Goal: Answer question/provide support: Share knowledge or assist other users

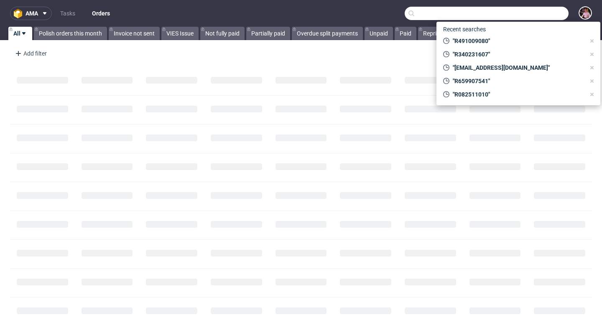
click at [546, 18] on input "text" at bounding box center [487, 13] width 164 height 13
paste input "GSES269388"
type input "GSES269388"
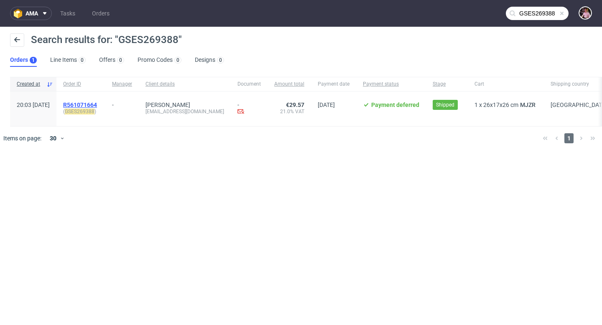
click at [97, 105] on span "R561071664" at bounding box center [80, 105] width 34 height 7
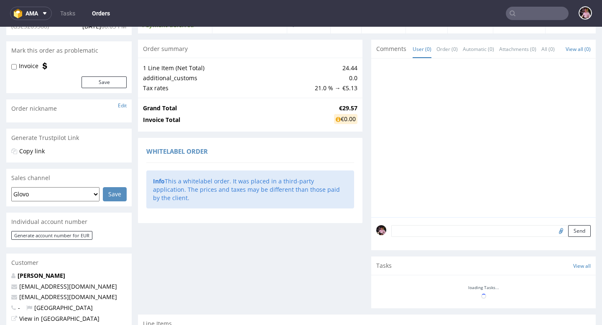
scroll to position [229, 0]
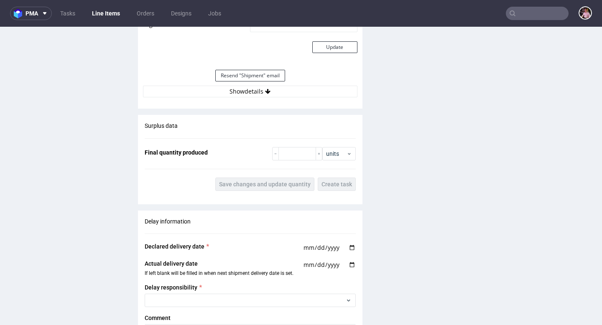
scroll to position [787, 0]
click at [291, 94] on button "Show details" at bounding box center [250, 92] width 215 height 12
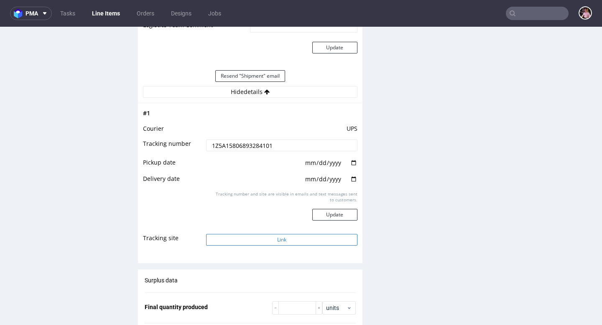
click at [310, 235] on button "Link" at bounding box center [281, 240] width 151 height 12
click at [538, 12] on input "text" at bounding box center [537, 13] width 63 height 13
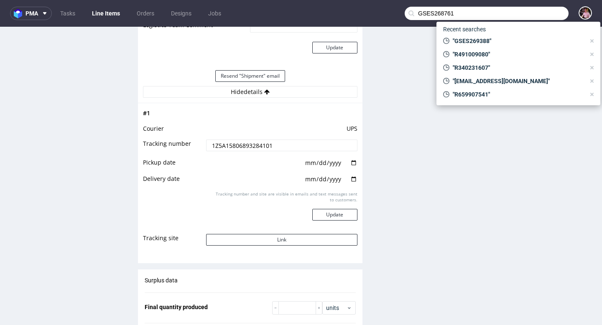
type input "GSES268761"
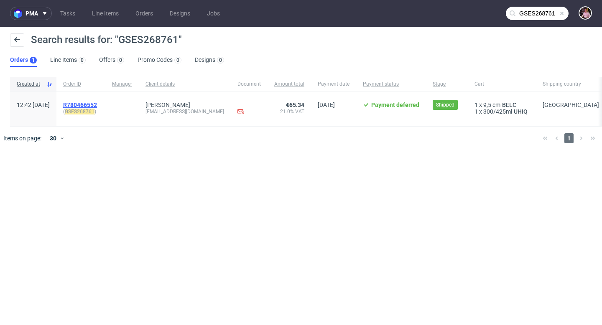
click at [97, 104] on span "R780466552" at bounding box center [80, 105] width 34 height 7
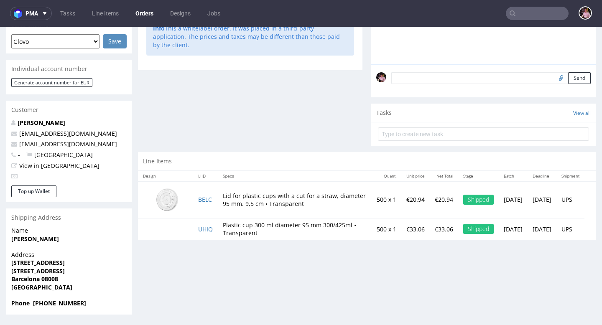
scroll to position [2, 0]
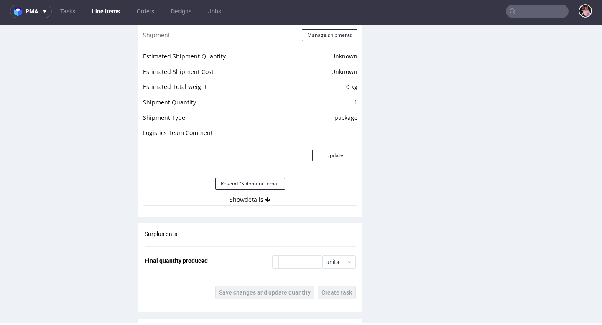
scroll to position [713, 0]
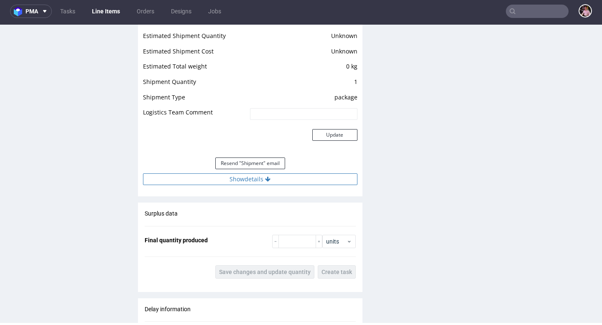
click at [289, 178] on button "Show details" at bounding box center [250, 180] width 215 height 12
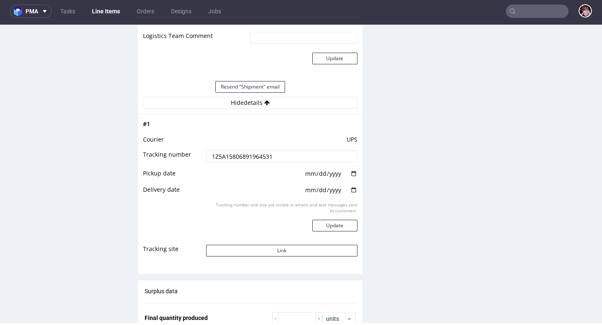
scroll to position [790, 0]
click at [289, 248] on button "Link" at bounding box center [281, 250] width 151 height 12
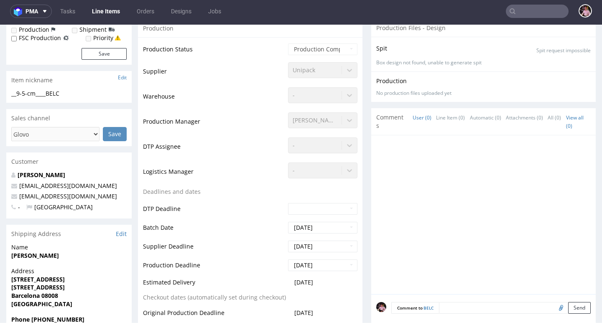
scroll to position [0, 0]
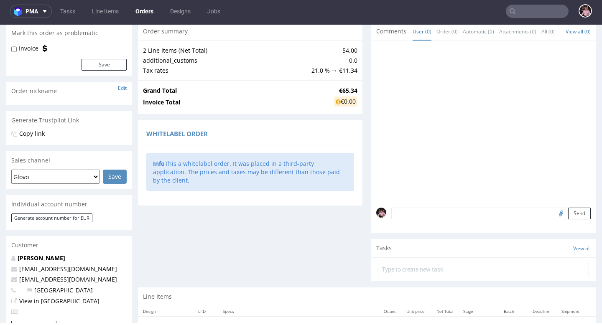
scroll to position [216, 0]
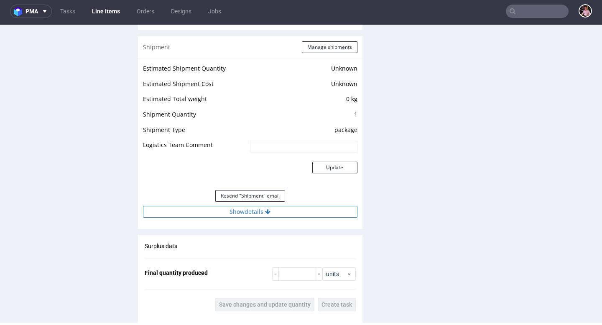
click at [302, 207] on button "Show details" at bounding box center [250, 212] width 215 height 12
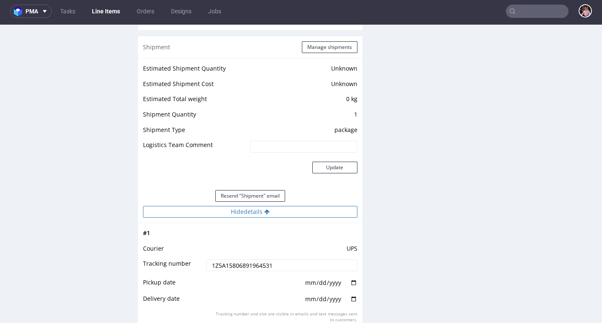
scroll to position [939, 0]
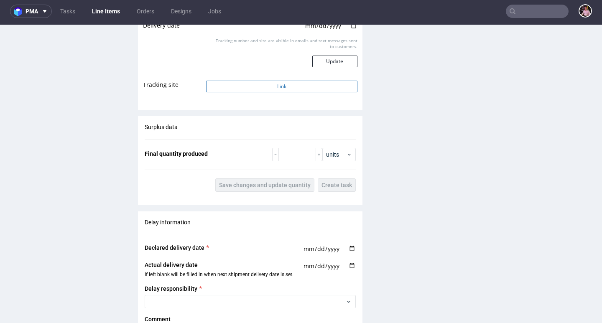
click at [266, 85] on button "Link" at bounding box center [281, 87] width 151 height 12
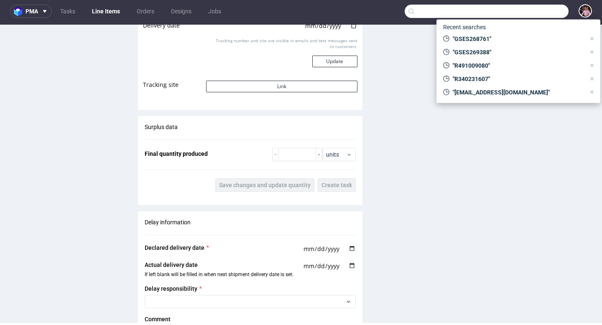
click at [529, 11] on input "text" at bounding box center [487, 11] width 164 height 13
type input "R491009080"
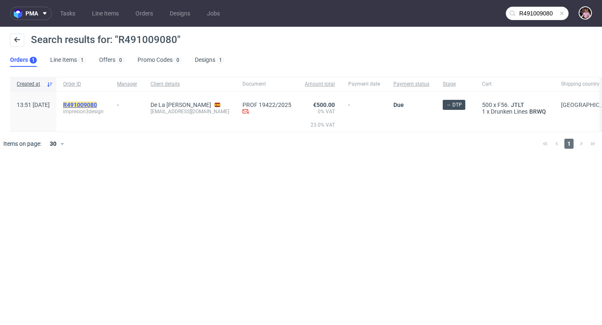
click at [97, 102] on mark "R491009080" at bounding box center [80, 105] width 34 height 7
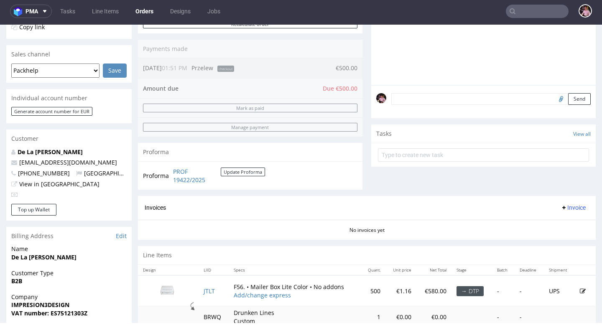
scroll to position [216, 0]
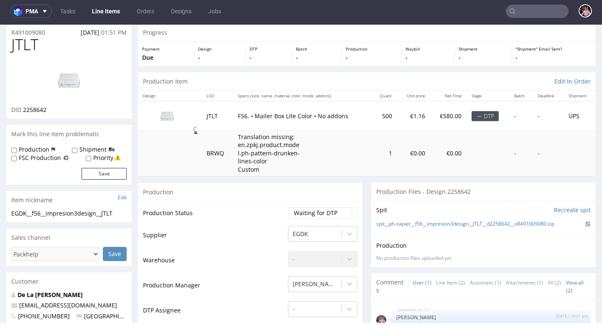
scroll to position [28, 0]
click at [543, 13] on input "text" at bounding box center [537, 11] width 63 height 13
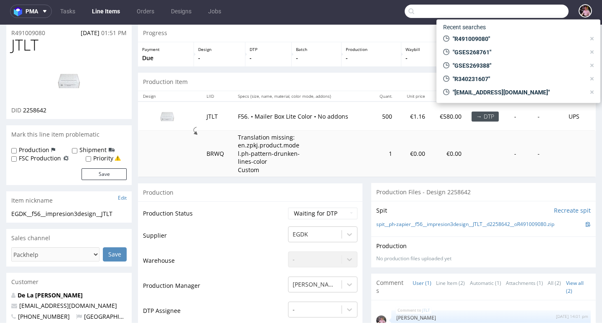
paste input "GSES264469"
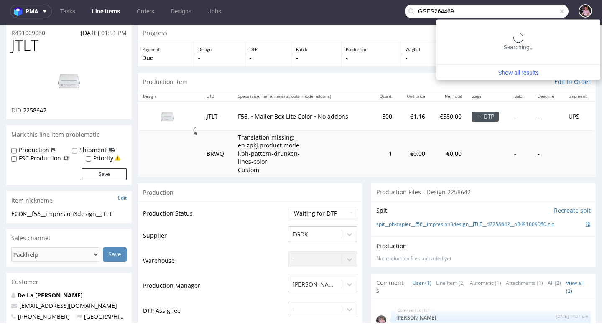
type input "GSES264469"
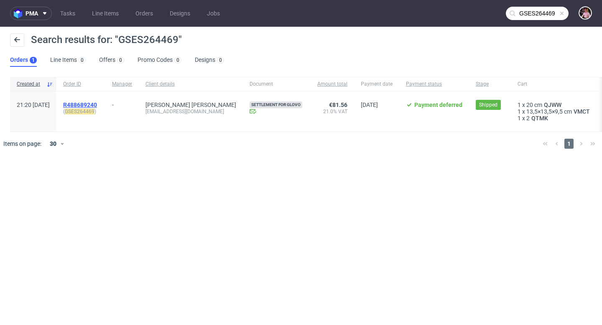
click at [97, 102] on span "R488689240" at bounding box center [80, 105] width 34 height 7
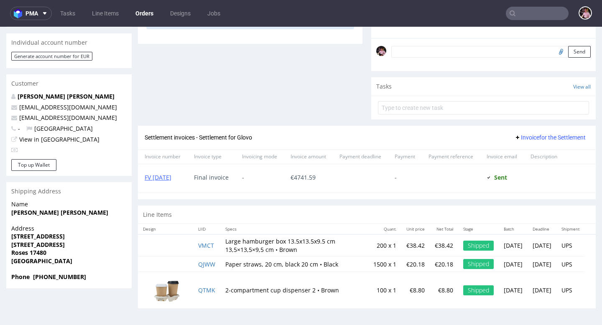
scroll to position [2, 0]
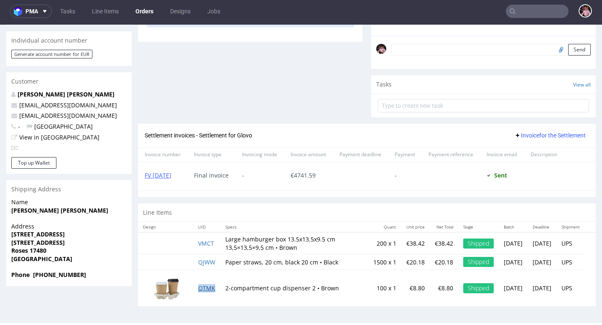
click at [209, 289] on link "QTMK" at bounding box center [206, 288] width 17 height 8
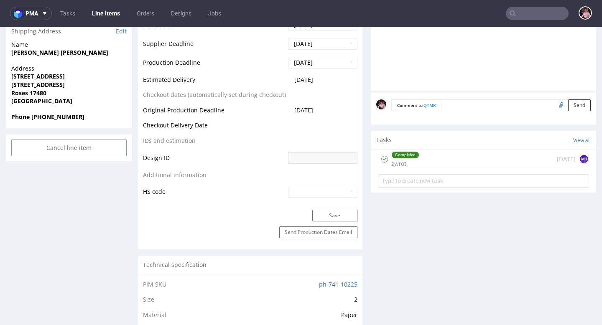
scroll to position [373, 0]
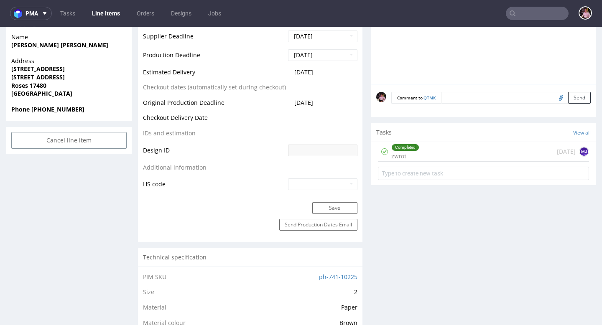
click at [455, 156] on div "Completed zwrot 22 days ago MJ" at bounding box center [483, 152] width 211 height 20
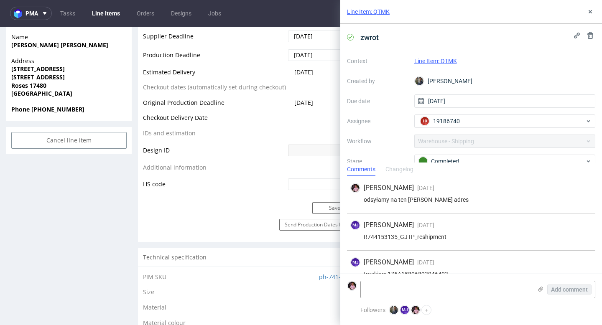
scroll to position [14, 0]
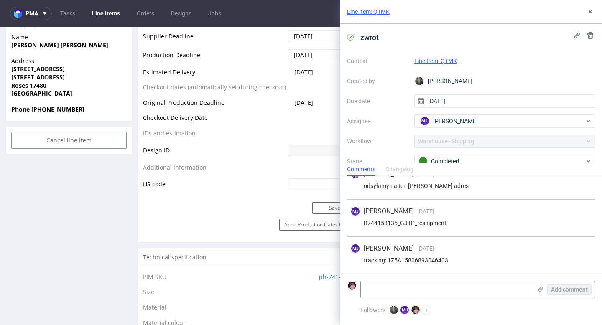
click at [430, 259] on div "tracking: 1Z5A15806893046403" at bounding box center [471, 260] width 242 height 7
copy div "1Z5A15806893046403"
click at [589, 12] on use at bounding box center [590, 11] width 3 height 3
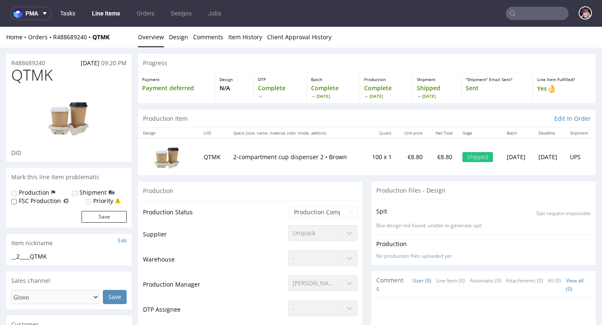
click at [66, 9] on link "Tasks" at bounding box center [67, 13] width 25 height 13
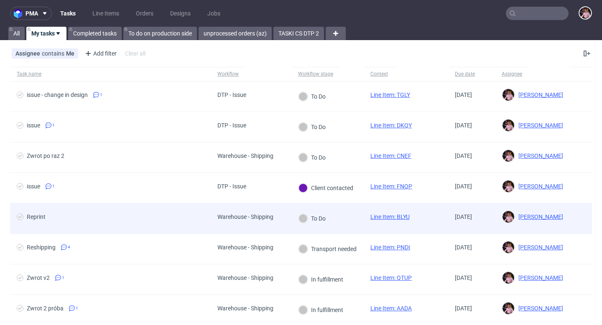
click at [292, 215] on div "To Do" at bounding box center [311, 219] width 41 height 30
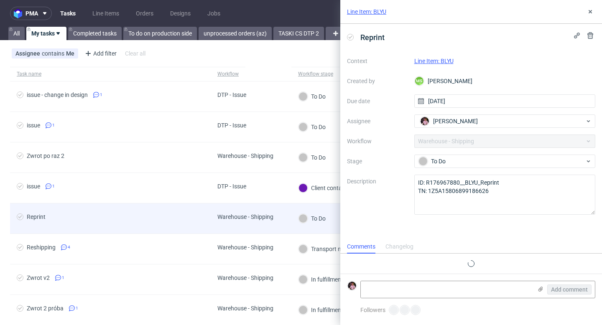
scroll to position [7, 0]
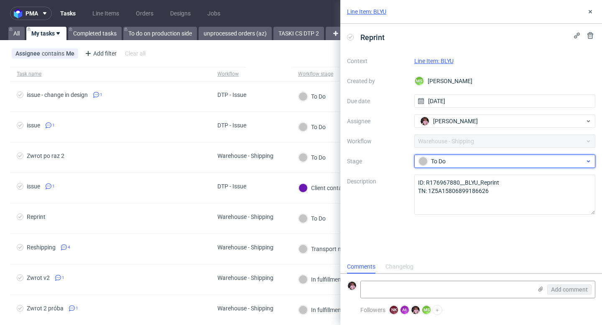
click at [480, 166] on div "To Do" at bounding box center [502, 161] width 166 height 9
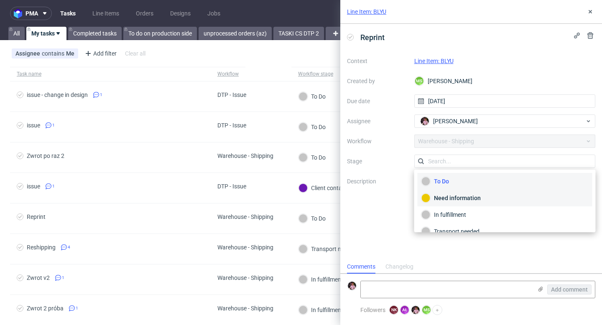
click at [467, 201] on div "Need information" at bounding box center [505, 198] width 167 height 9
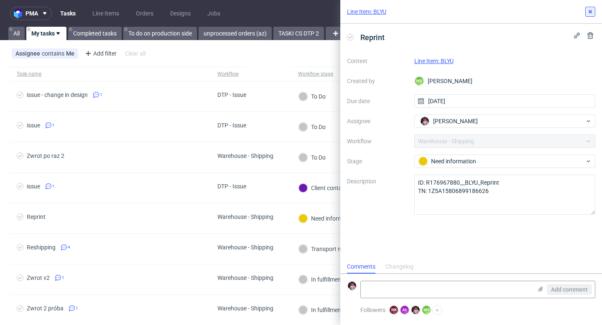
click at [592, 9] on icon at bounding box center [590, 11] width 7 height 7
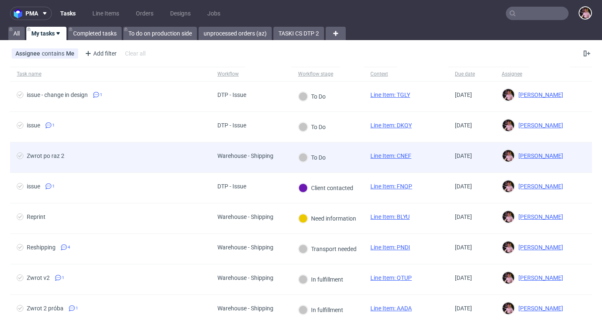
click at [338, 161] on div "To Do" at bounding box center [327, 158] width 72 height 31
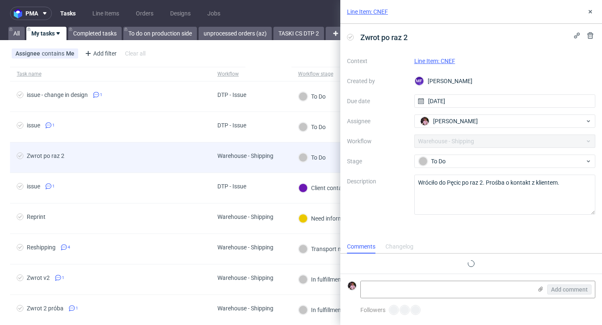
scroll to position [7, 0]
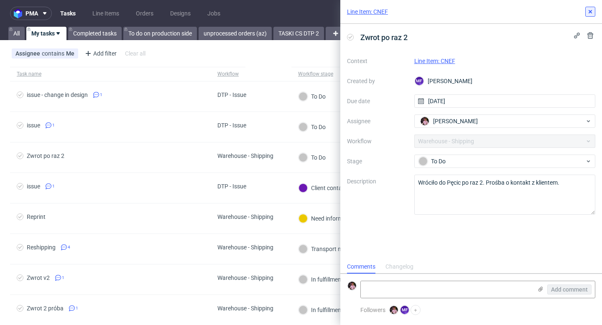
click at [593, 15] on button at bounding box center [590, 12] width 10 height 10
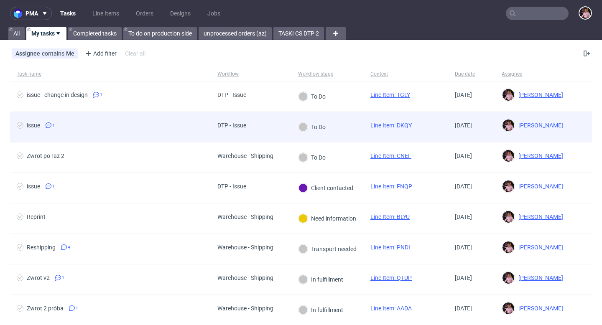
click at [247, 130] on div "DTP - Issue" at bounding box center [232, 127] width 42 height 30
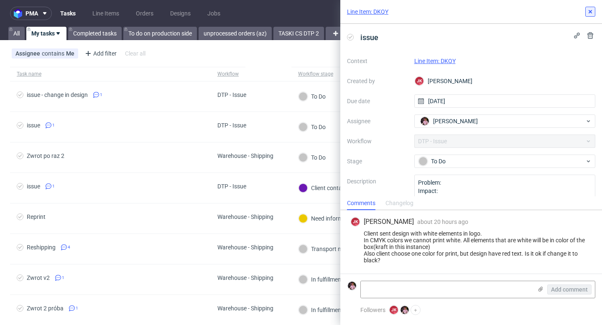
click at [593, 12] on icon at bounding box center [590, 11] width 7 height 7
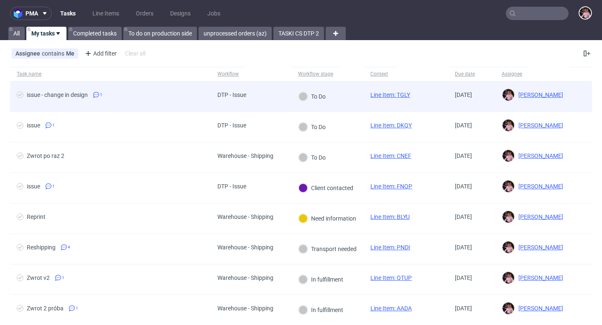
click at [274, 97] on div "DTP - Issue" at bounding box center [251, 97] width 81 height 31
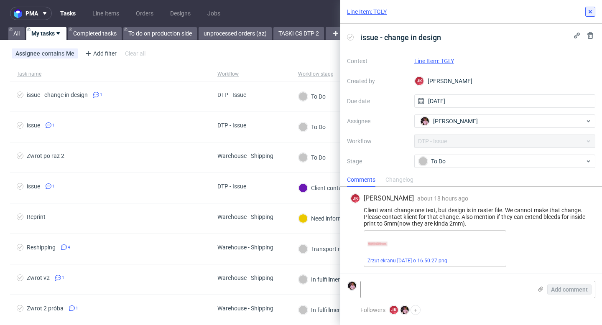
click at [591, 12] on icon at bounding box center [590, 11] width 7 height 7
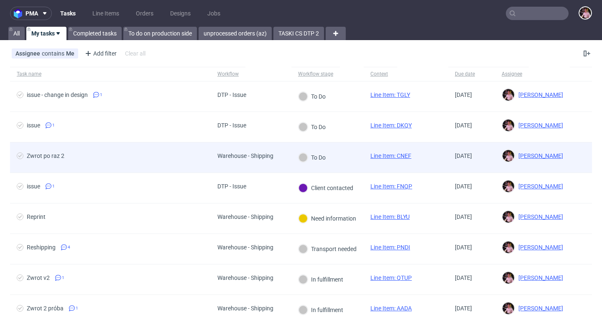
click at [238, 162] on span "Warehouse - Shipping" at bounding box center [245, 158] width 56 height 10
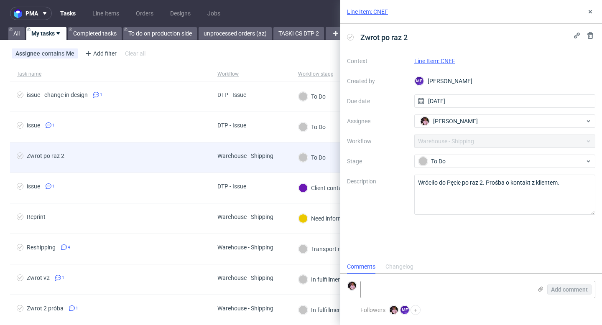
scroll to position [7, 0]
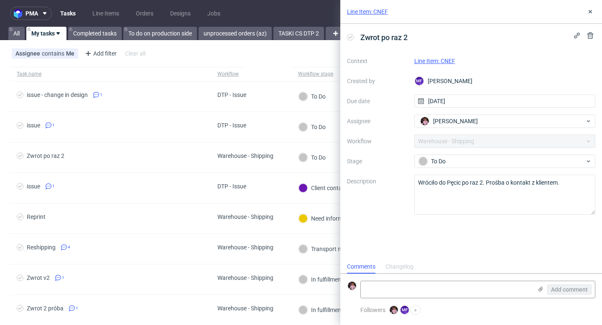
click at [440, 59] on link "Line Item: CNEF" at bounding box center [434, 61] width 41 height 7
click at [450, 295] on textarea at bounding box center [446, 289] width 171 height 17
paste textarea "https://app-eu1.hubspot.com/contacts/25600958/record/0-5/200696038639"
type textarea "https://app-eu1.hubspot.com/contacts/25600958/record/0-5/200696038639"
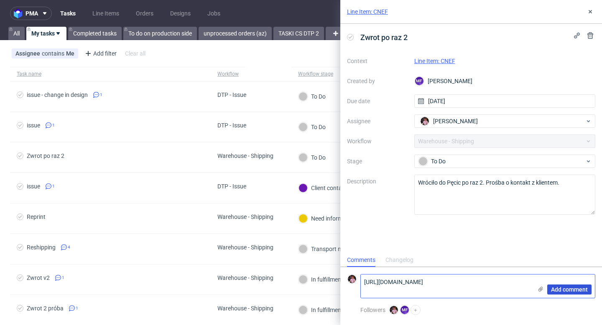
click at [581, 287] on span "Add comment" at bounding box center [569, 290] width 37 height 6
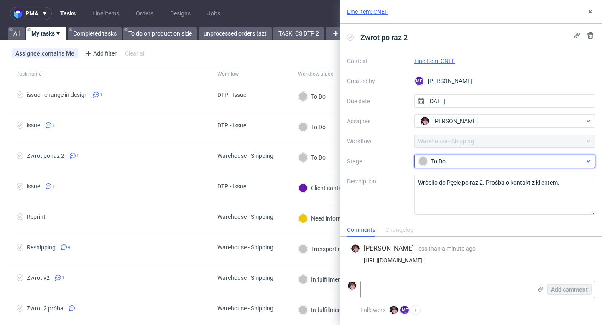
click at [467, 163] on div "To Do" at bounding box center [502, 161] width 166 height 9
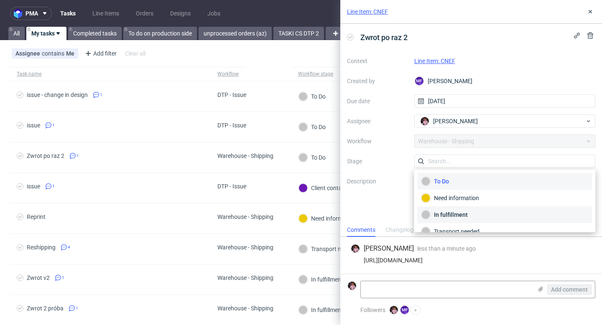
click at [466, 219] on div "In fulfillment" at bounding box center [505, 214] width 167 height 9
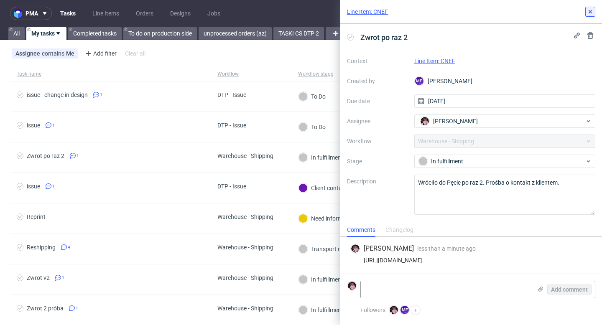
click at [589, 12] on icon at bounding box center [590, 11] width 7 height 7
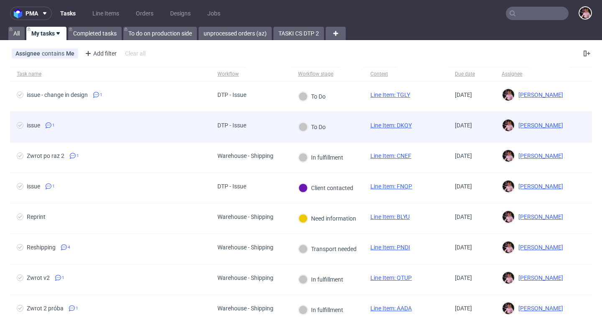
click at [241, 115] on div "DTP - Issue" at bounding box center [232, 127] width 42 height 30
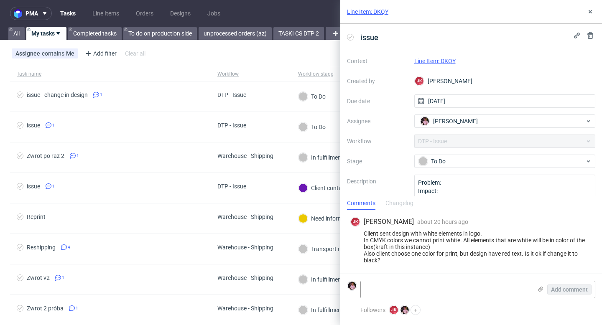
click at [446, 63] on link "Line Item: DKQY" at bounding box center [434, 61] width 41 height 7
click at [594, 11] on button at bounding box center [590, 12] width 10 height 10
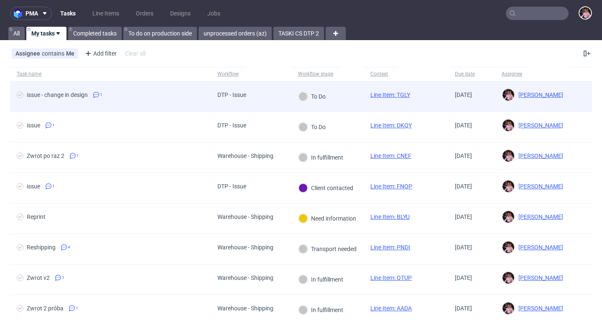
click at [250, 94] on div "DTP - Issue" at bounding box center [232, 97] width 42 height 30
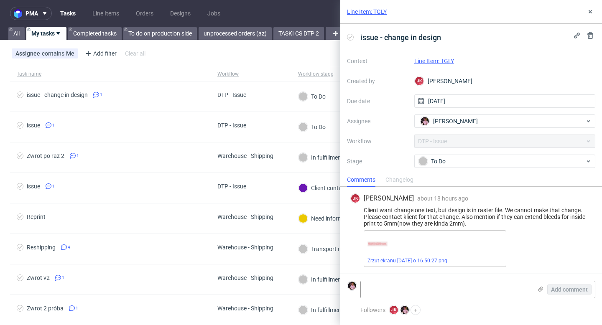
click at [447, 63] on link "Line Item: TGLY" at bounding box center [434, 61] width 40 height 7
click at [592, 14] on icon at bounding box center [590, 11] width 7 height 7
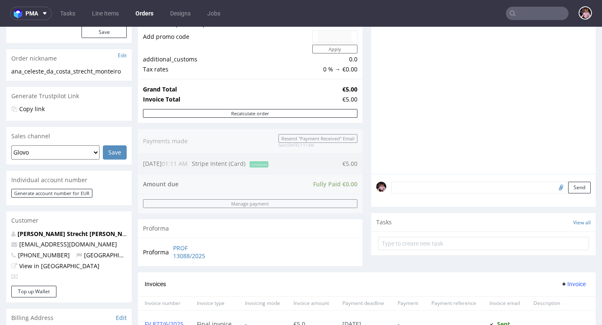
scroll to position [115, 0]
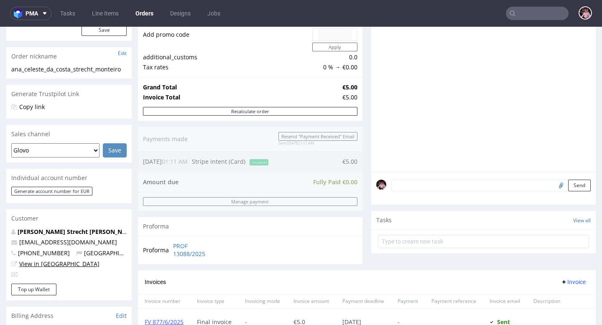
click at [43, 265] on link "View in [GEOGRAPHIC_DATA]" at bounding box center [59, 264] width 80 height 8
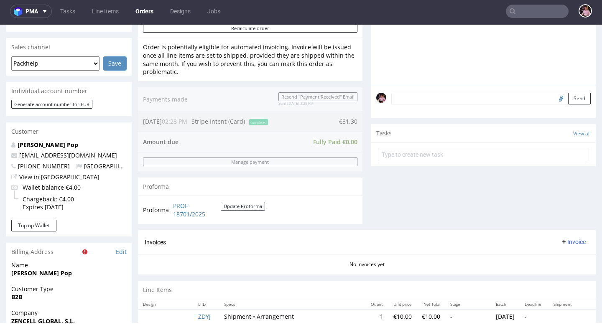
scroll to position [209, 0]
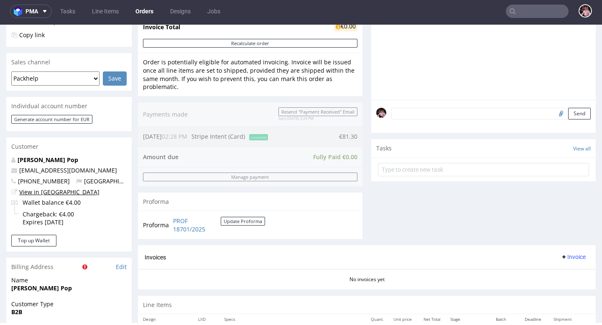
click at [47, 194] on link "View in [GEOGRAPHIC_DATA]" at bounding box center [59, 192] width 80 height 8
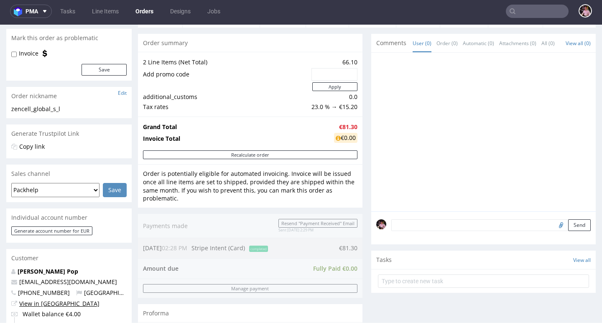
scroll to position [16, 0]
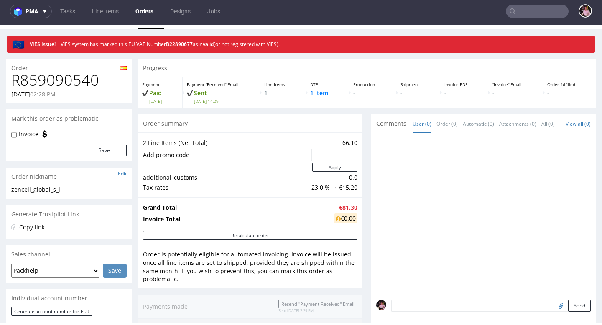
click at [90, 79] on h1 "R859090540" at bounding box center [68, 80] width 115 height 17
copy h1 "R859090540"
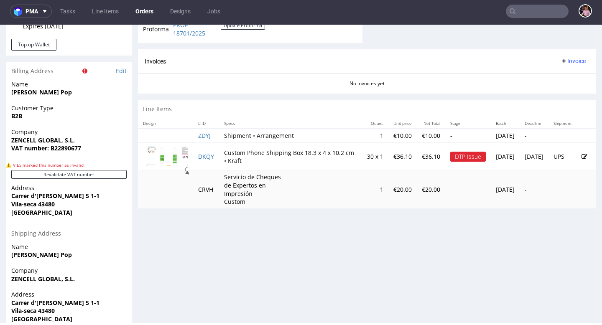
scroll to position [423, 0]
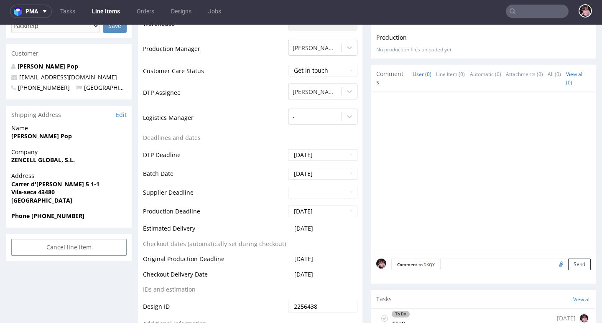
scroll to position [316, 0]
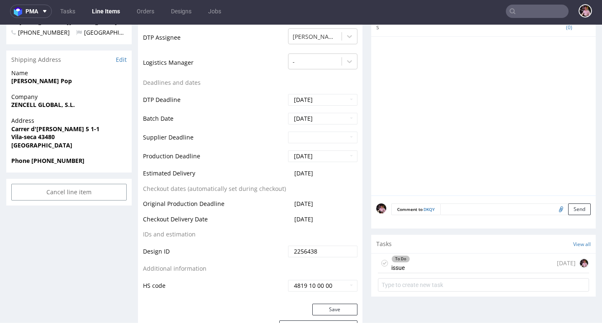
click at [439, 260] on div "To Do issue 1 day ago" at bounding box center [483, 264] width 211 height 20
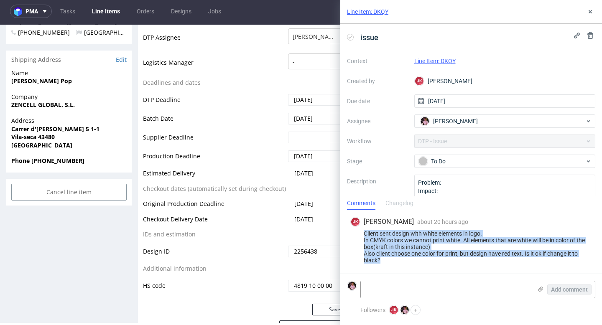
drag, startPoint x: 407, startPoint y: 266, endPoint x: 361, endPoint y: 232, distance: 56.8
click at [361, 232] on div "JK Jan Kocik about 20 hours ago 11th Sep 2025, 14:51 Client sent design with wh…" at bounding box center [471, 242] width 248 height 64
copy div "Client sent design with white elements in logo. In CMYK colors we cannot print …"
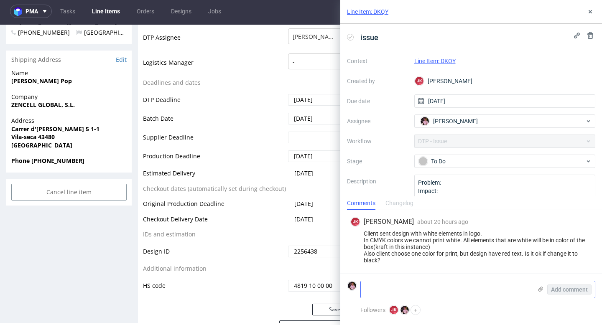
click at [396, 287] on textarea at bounding box center [446, 289] width 171 height 17
paste textarea "https://app-eu1.hubspot.com/contacts/25600958/record/0-5/225150001384/"
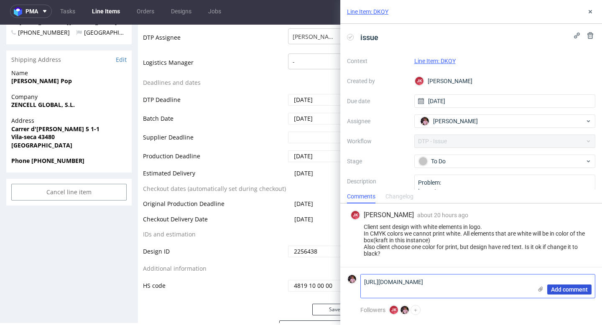
type textarea "https://app-eu1.hubspot.com/contacts/25600958/record/0-5/225150001384/"
click at [577, 289] on span "Add comment" at bounding box center [569, 290] width 37 height 6
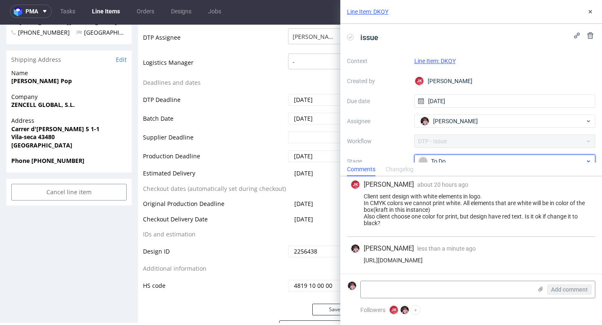
click at [500, 160] on div "To Do" at bounding box center [502, 161] width 166 height 9
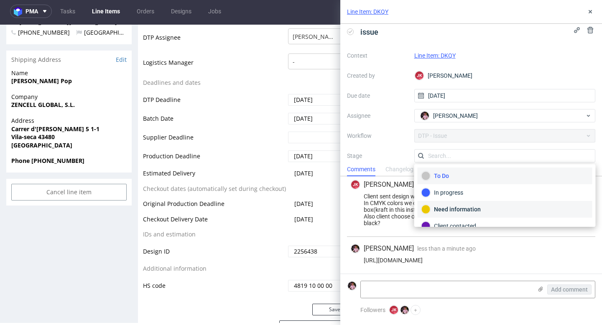
scroll to position [17, 0]
click at [468, 205] on div "Client contacted" at bounding box center [505, 209] width 167 height 9
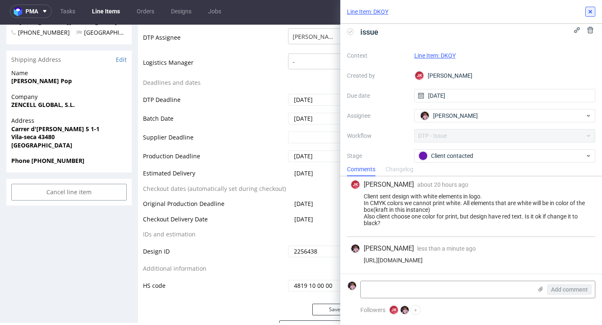
click at [586, 13] on button at bounding box center [590, 12] width 10 height 10
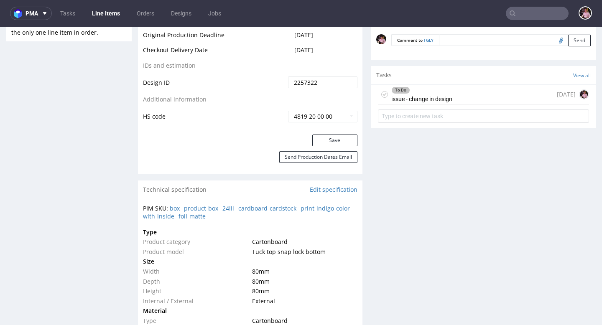
scroll to position [507, 0]
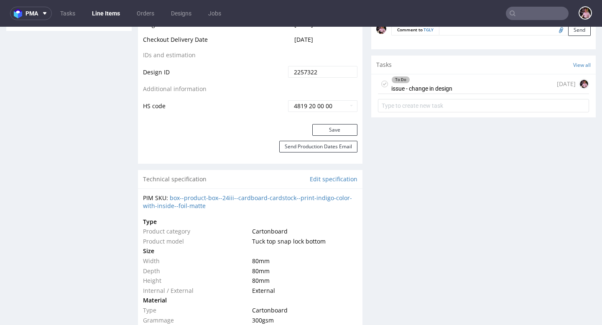
click at [500, 86] on div "To Do issue - change in design [DATE]" at bounding box center [483, 84] width 211 height 20
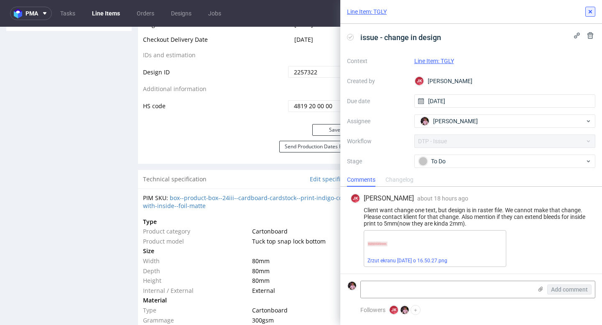
click at [586, 15] on button at bounding box center [590, 12] width 10 height 10
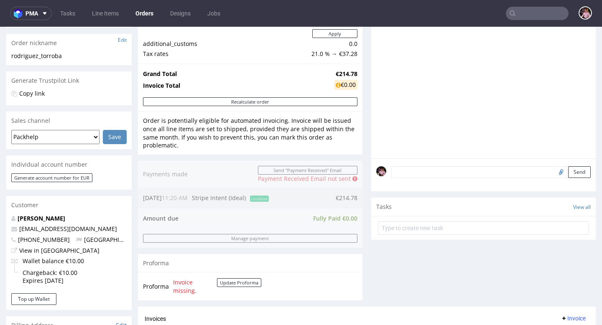
scroll to position [129, 0]
click at [62, 251] on link "View in [GEOGRAPHIC_DATA]" at bounding box center [59, 250] width 80 height 8
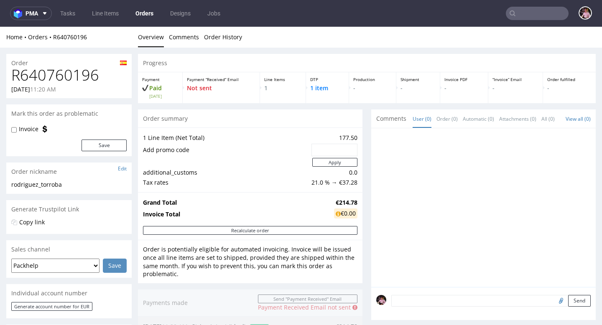
click at [80, 79] on h1 "R640760196" at bounding box center [68, 75] width 115 height 17
copy h1 "R640760196"
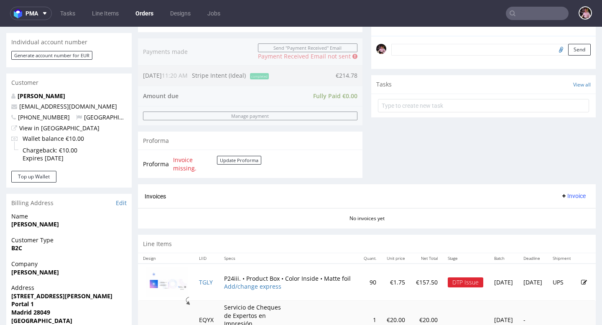
scroll to position [313, 0]
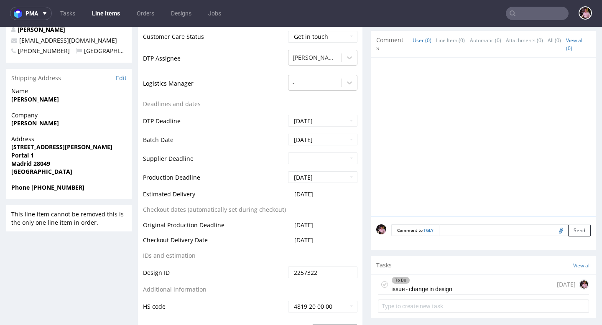
scroll to position [345, 0]
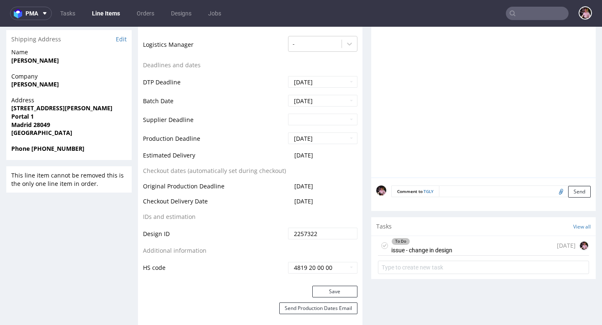
click at [456, 243] on div "To Do issue - change in design [DATE]" at bounding box center [483, 246] width 211 height 20
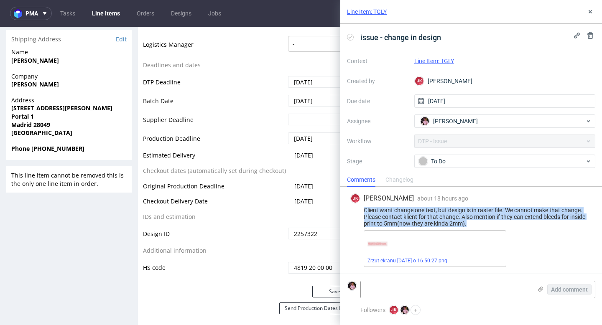
drag, startPoint x: 361, startPoint y: 210, endPoint x: 475, endPoint y: 221, distance: 114.3
click at [475, 221] on div "Client want change one text, but design is in raster file. We cannot make that …" at bounding box center [471, 217] width 242 height 20
copy div "Client want change one text, but design is in raster file. We cannot make that …"
click at [402, 262] on link "Zrzut ekranu [DATE] o 16.50.27.png" at bounding box center [408, 261] width 80 height 6
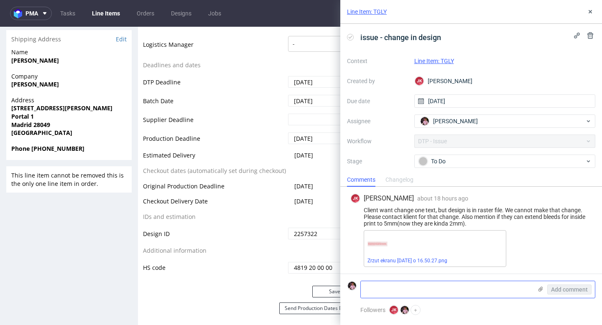
click at [456, 294] on textarea at bounding box center [446, 289] width 171 height 17
paste textarea "[URL][DOMAIN_NAME]"
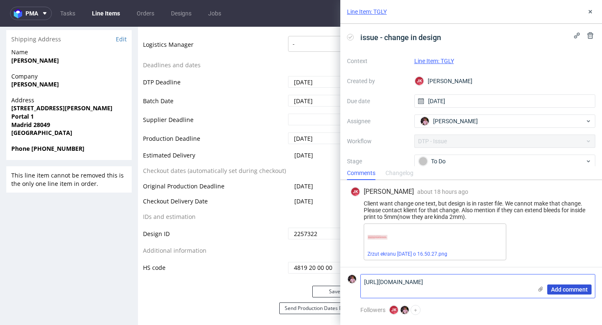
type textarea "[URL][DOMAIN_NAME]"
click at [582, 287] on span "Add comment" at bounding box center [569, 290] width 37 height 6
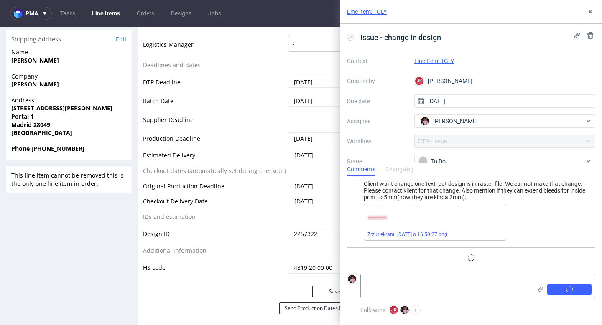
scroll to position [27, 0]
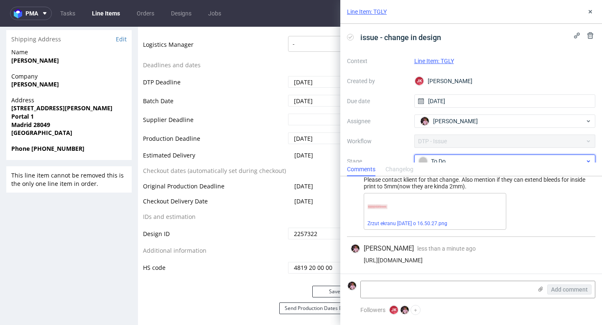
click at [463, 160] on div "To Do" at bounding box center [502, 161] width 166 height 9
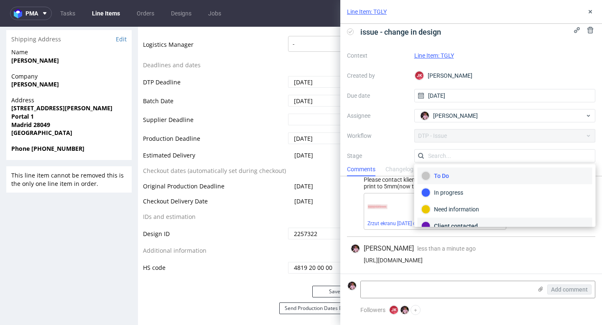
click at [458, 223] on div "Client contacted" at bounding box center [505, 226] width 167 height 9
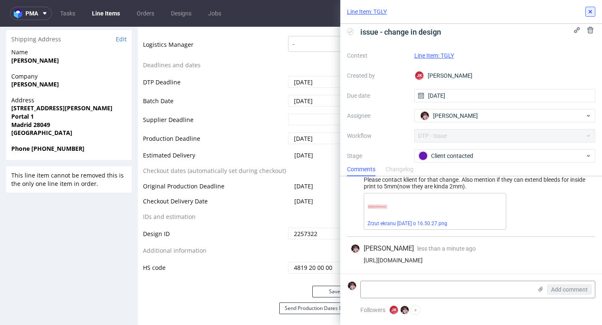
click at [592, 8] on icon at bounding box center [590, 11] width 7 height 7
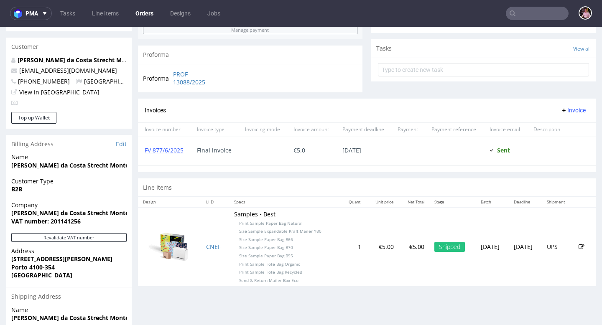
scroll to position [290, 0]
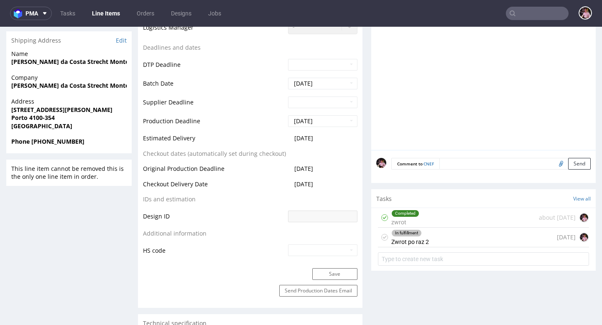
scroll to position [364, 0]
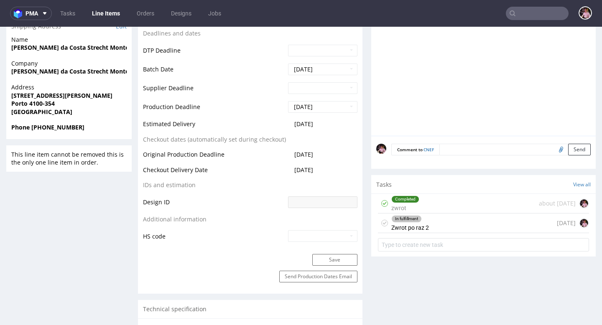
click at [462, 227] on div "In fulfillment Zwrot po raz 2 1 day ago" at bounding box center [483, 224] width 211 height 20
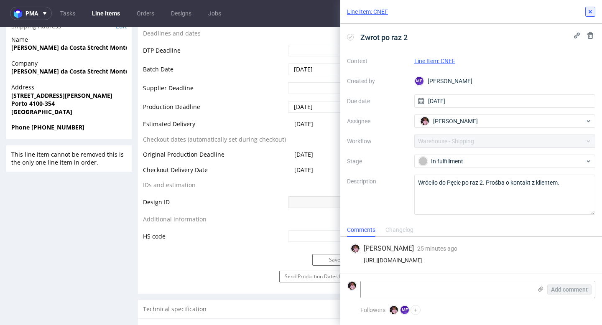
click at [590, 14] on icon at bounding box center [590, 11] width 7 height 7
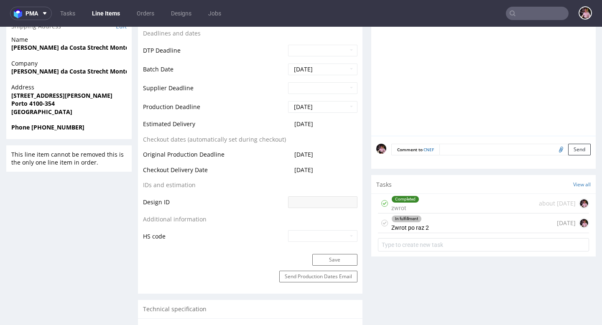
click at [452, 205] on div "Completed zwrot about 2 months ago" at bounding box center [483, 204] width 211 height 20
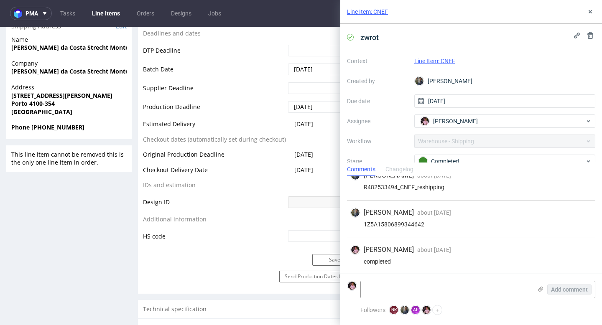
scroll to position [125, 0]
click at [402, 223] on div "1Z5A15806899344642" at bounding box center [471, 223] width 242 height 7
copy div "1Z5A15806899344642"
click at [591, 10] on use at bounding box center [590, 11] width 3 height 3
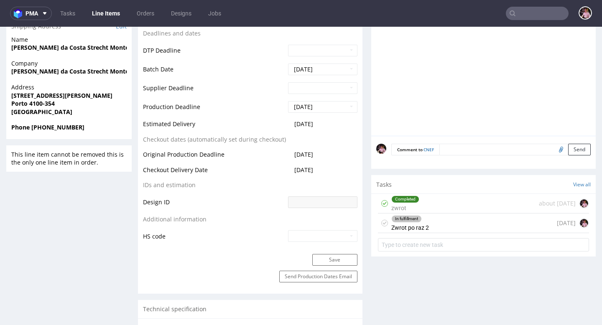
click at [451, 222] on div "In fulfillment Zwrot po raz 2 1 day ago" at bounding box center [483, 224] width 211 height 20
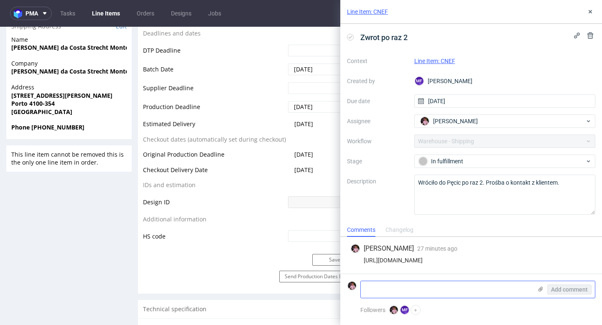
click at [429, 291] on textarea at bounding box center [446, 289] width 171 height 17
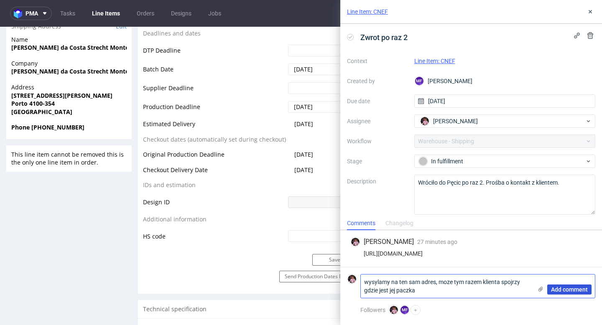
type textarea "wysylamy na ten sam adres, moze tym razem klienta spojrzy gdzie jest jej paczka"
click at [561, 287] on span "Add comment" at bounding box center [569, 290] width 37 height 6
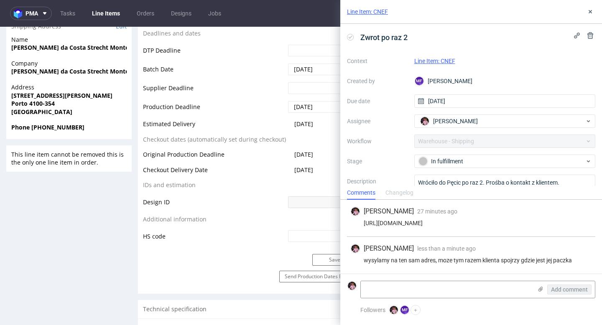
click at [467, 112] on div "Context Line Item: CNEF Created by MF Michał Fedorowicz Due date 11/09/2025 Ass…" at bounding box center [471, 134] width 248 height 161
click at [466, 124] on span "Aleks Ziemkowski" at bounding box center [455, 121] width 45 height 8
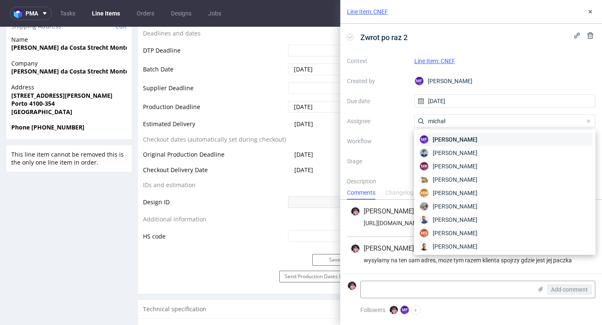
type input "michał"
click at [488, 140] on div "MF Michał Fedorowicz" at bounding box center [505, 139] width 175 height 13
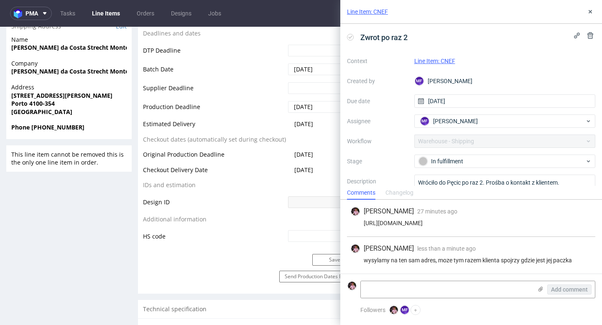
click at [467, 153] on div "Context Line Item: CNEF Created by MF Michał Fedorowicz Due date 11/09/2025 Ass…" at bounding box center [471, 134] width 248 height 161
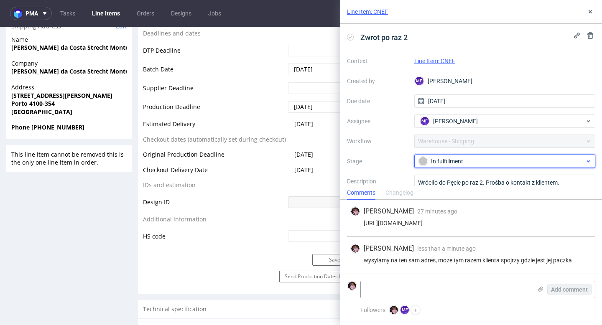
click at [461, 166] on div "In fulfillment" at bounding box center [502, 161] width 166 height 9
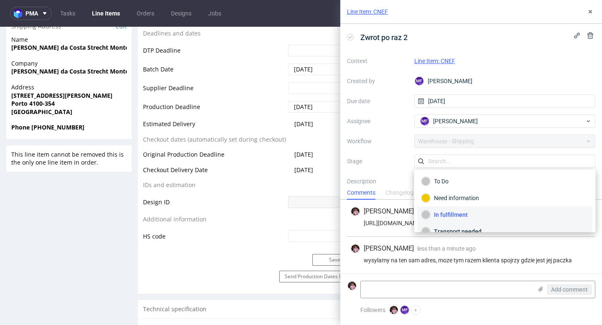
click at [461, 224] on div "Transport needed" at bounding box center [505, 231] width 175 height 17
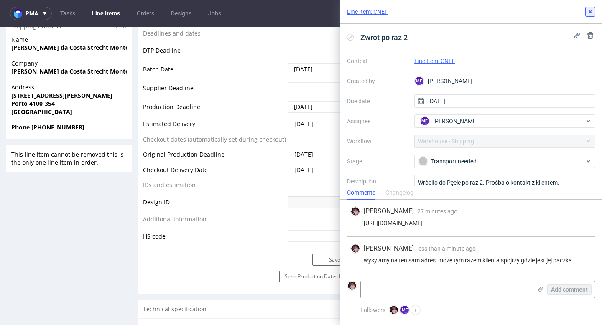
click at [592, 12] on icon at bounding box center [590, 11] width 7 height 7
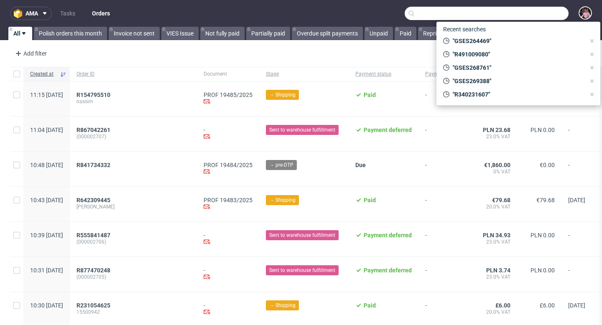
click at [539, 10] on input "text" at bounding box center [487, 13] width 164 height 13
paste input "R359418359"
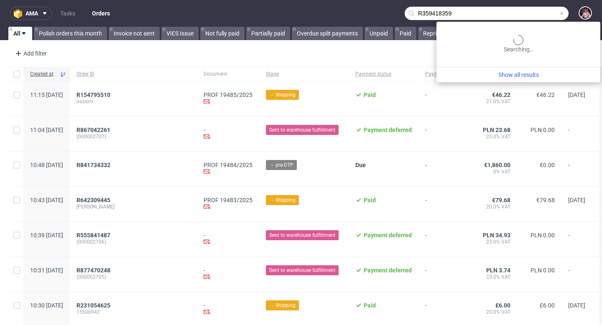
type input "R359418359"
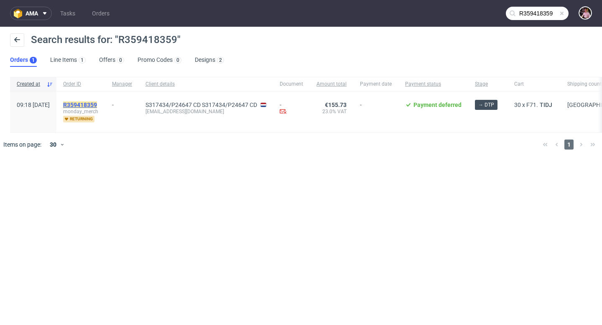
click at [92, 105] on mark "R359418359" at bounding box center [80, 105] width 34 height 7
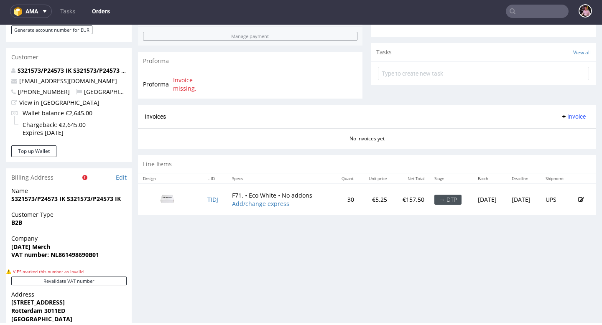
scroll to position [314, 0]
